Goal: Find specific page/section: Find specific page/section

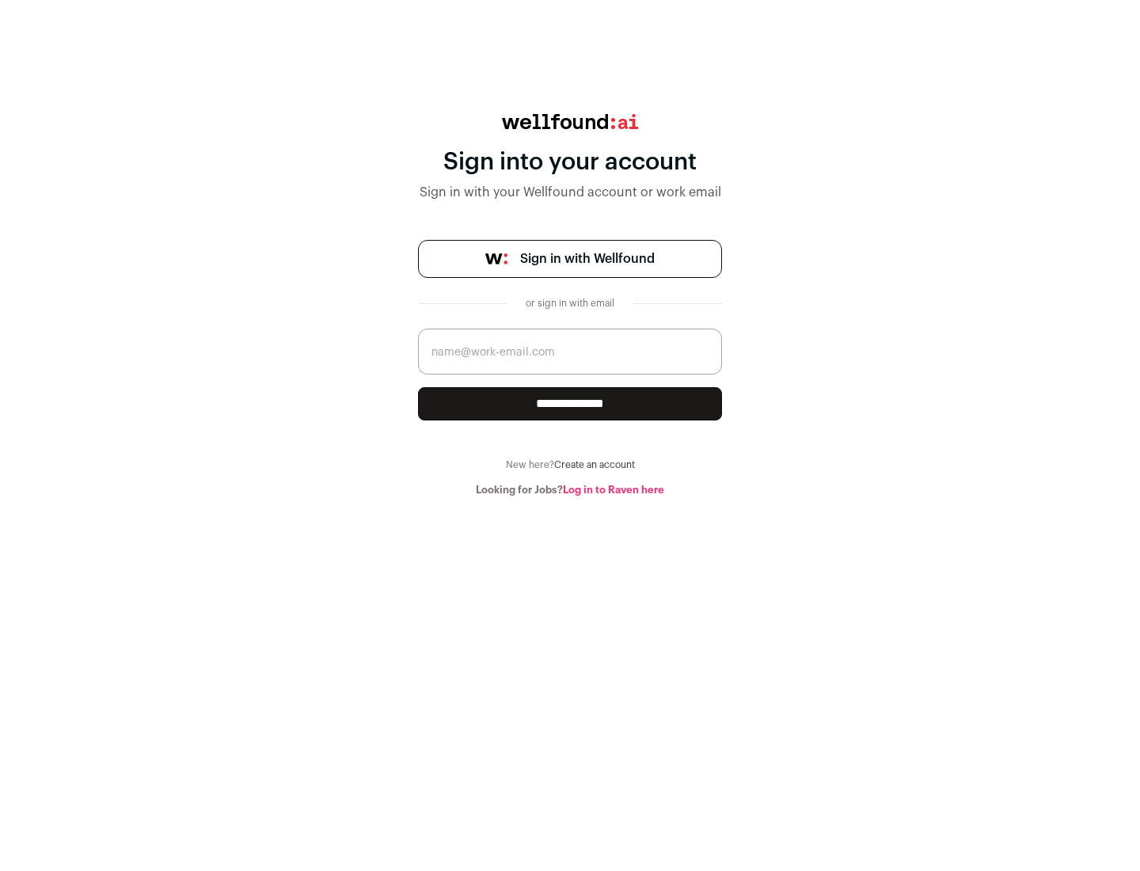
click at [586, 259] on span "Sign in with Wellfound" at bounding box center [587, 258] width 135 height 19
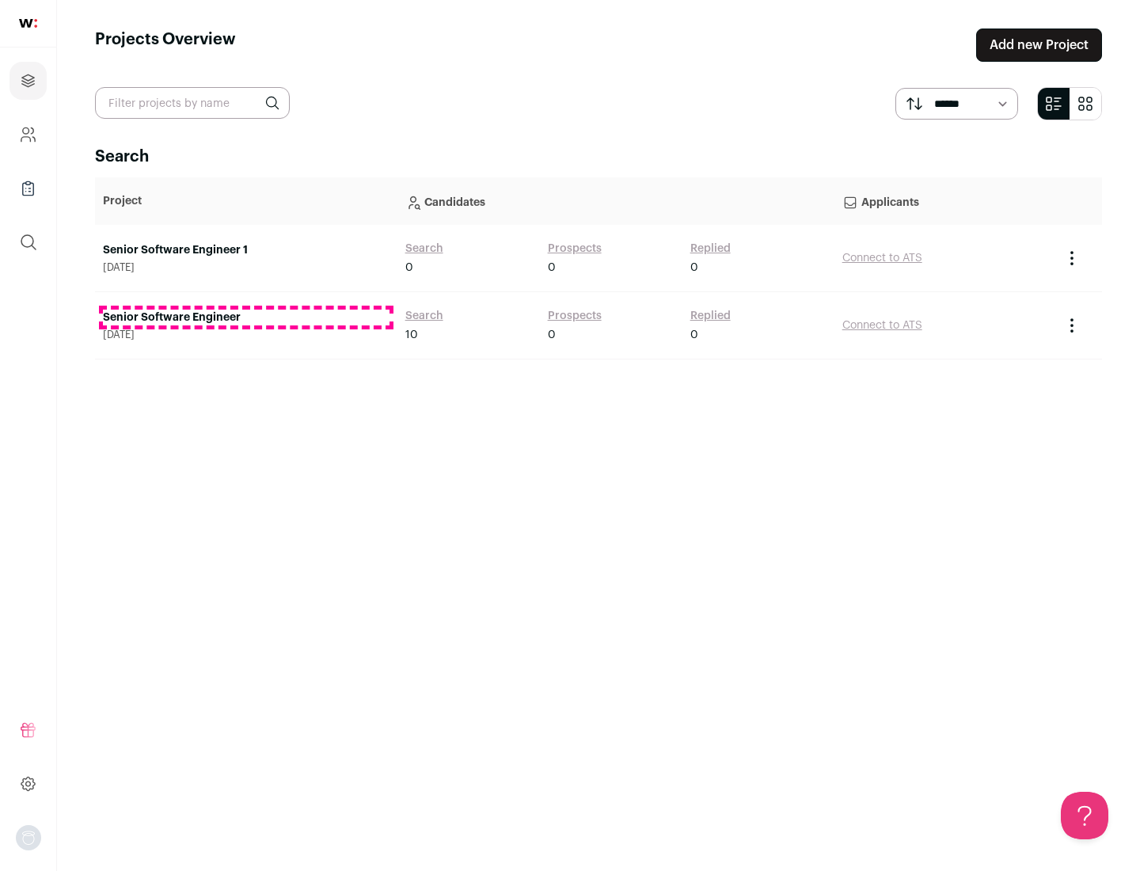
click at [245, 317] on link "Senior Software Engineer" at bounding box center [246, 317] width 286 height 16
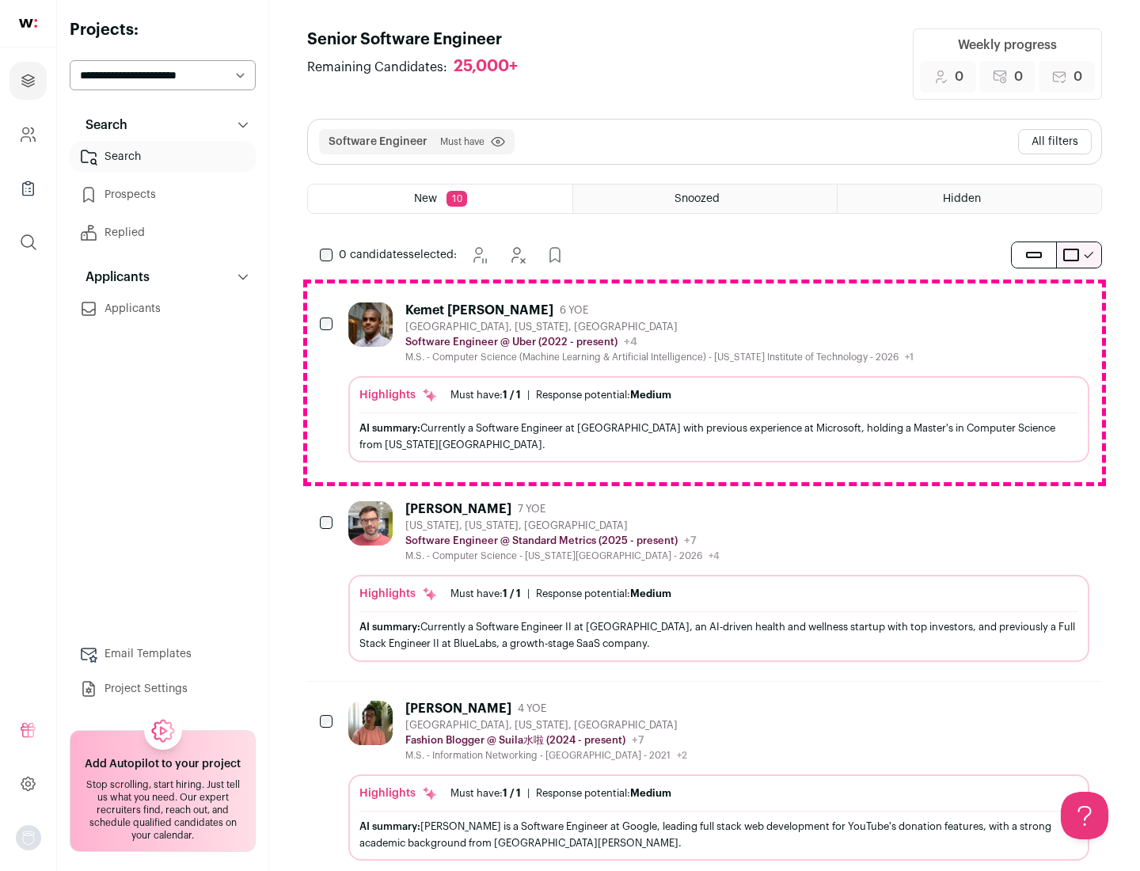
click at [704, 382] on div "Highlights Must have: 1 / 1 How many must haves have been fulfilled? | Response…" at bounding box center [718, 419] width 741 height 86
